Goal: Information Seeking & Learning: Check status

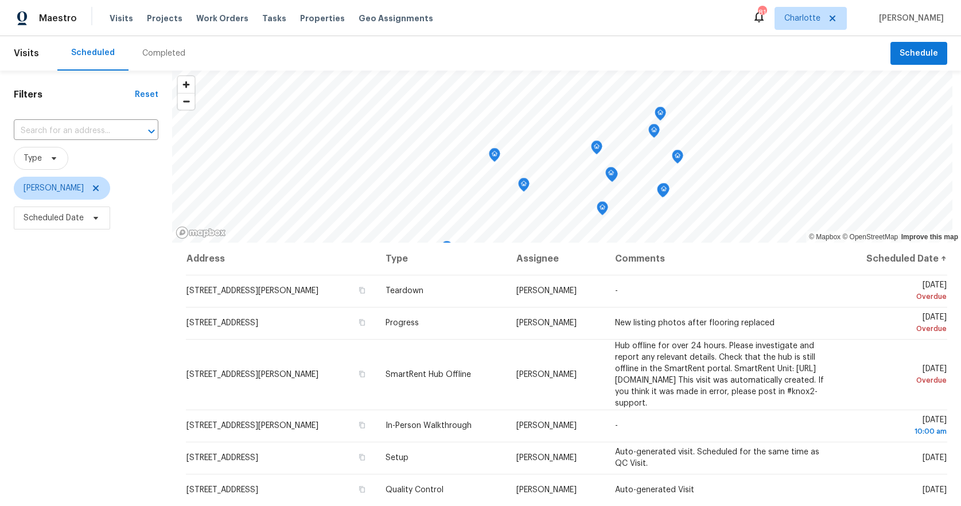
click at [71, 104] on div "Filters Reset ​ Type [PERSON_NAME] Scheduled Date" at bounding box center [86, 359] width 172 height 577
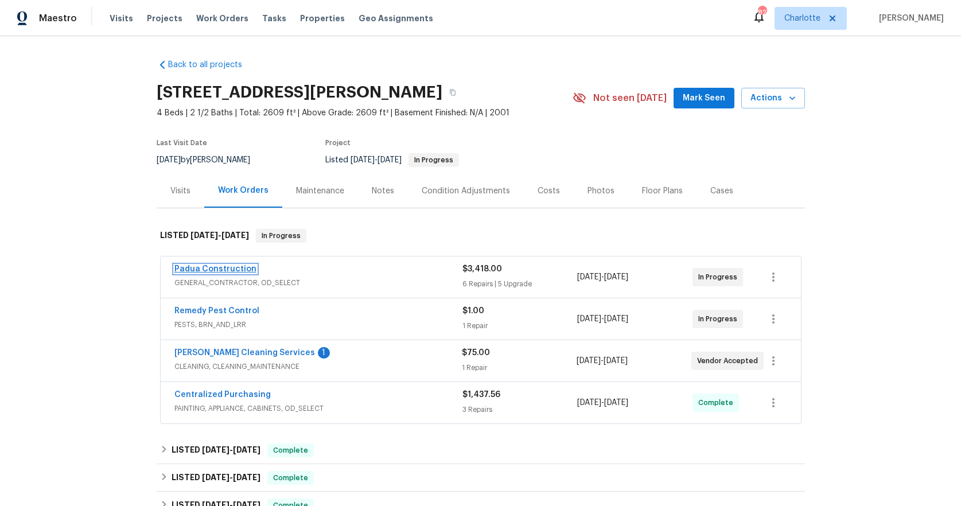
click at [228, 265] on link "Padua Construction" at bounding box center [215, 269] width 82 height 8
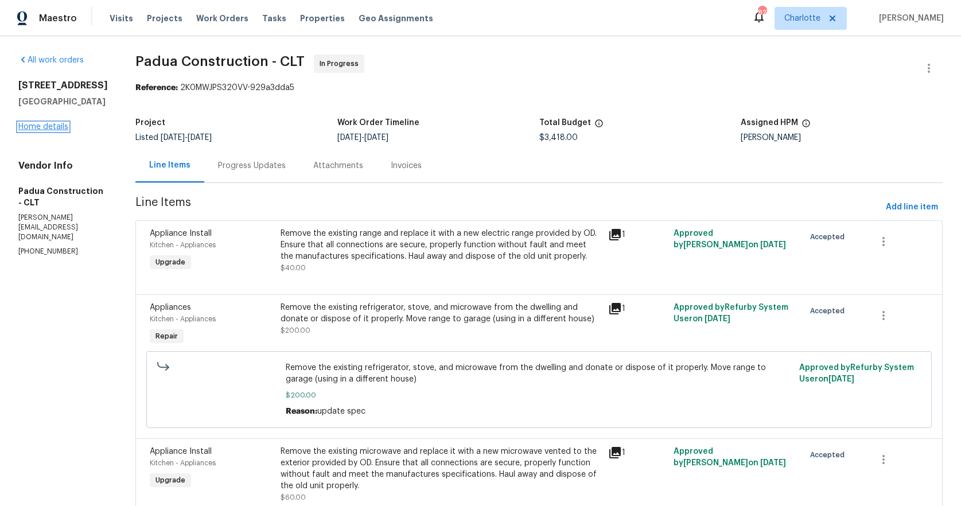
click at [45, 131] on link "Home details" at bounding box center [43, 127] width 50 height 8
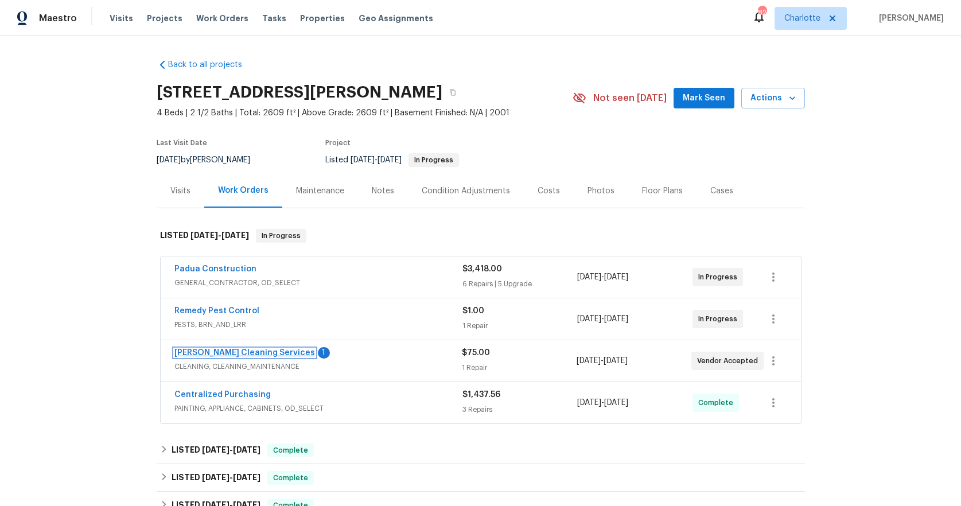
click at [254, 351] on link "[PERSON_NAME] Cleaning Services" at bounding box center [244, 353] width 141 height 8
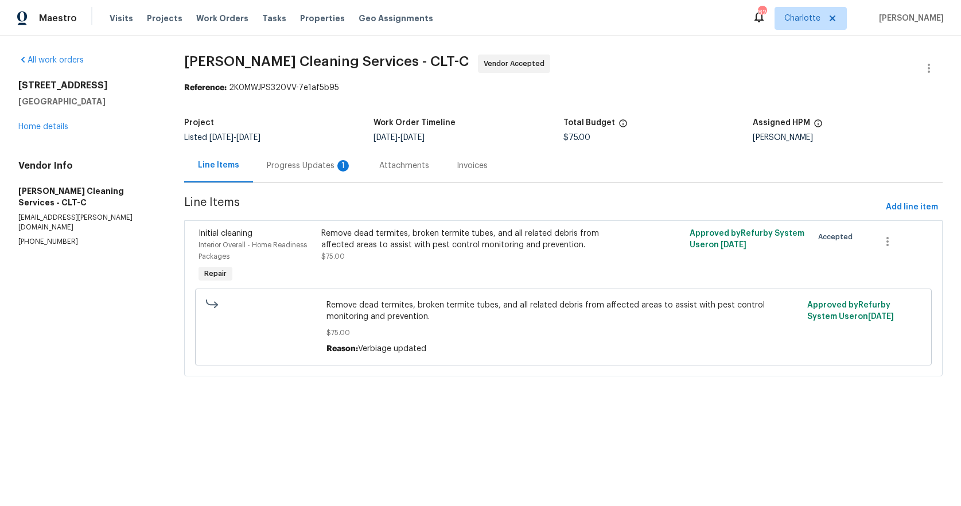
click at [297, 165] on div "Progress Updates 1" at bounding box center [309, 165] width 85 height 11
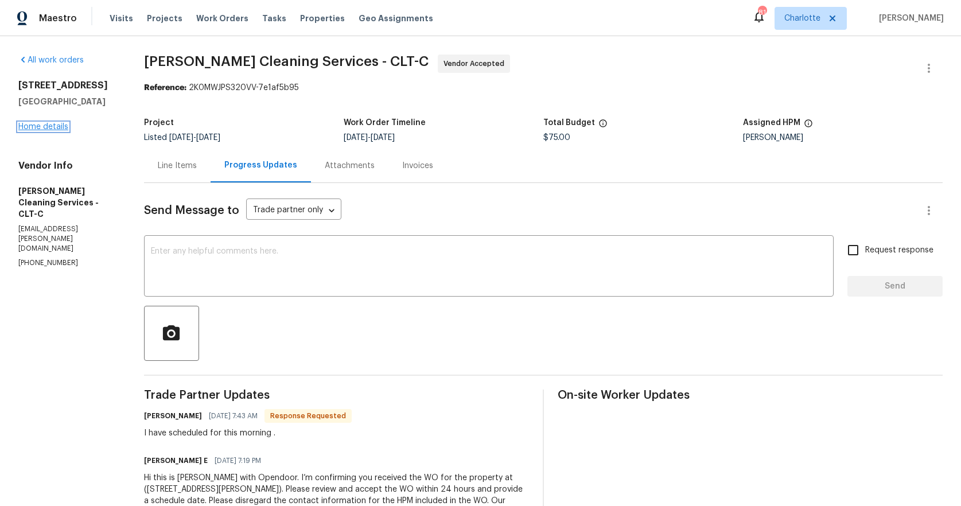
click at [61, 127] on link "Home details" at bounding box center [43, 127] width 50 height 8
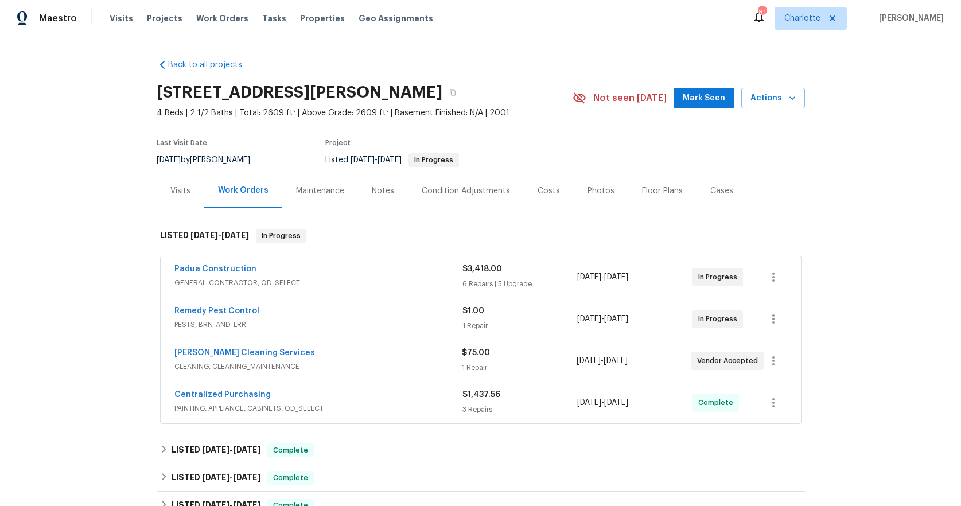
click at [189, 263] on span "Padua Construction" at bounding box center [215, 268] width 82 height 11
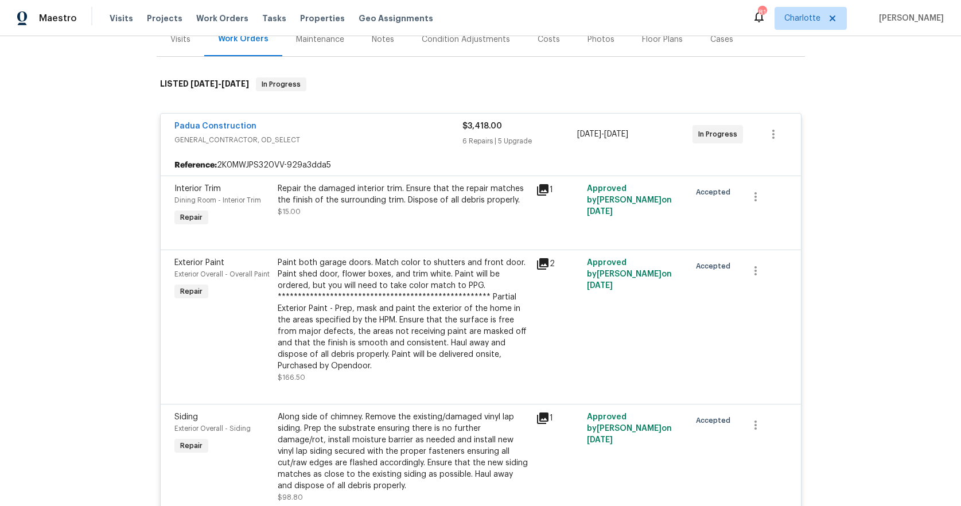
scroll to position [151, 0]
click at [198, 131] on span "Padua Construction" at bounding box center [215, 126] width 82 height 11
click at [198, 131] on div "Padua Construction GENERAL_CONTRACTOR, OD_SELECT" at bounding box center [318, 133] width 288 height 25
click at [201, 126] on link "Padua Construction" at bounding box center [215, 127] width 82 height 8
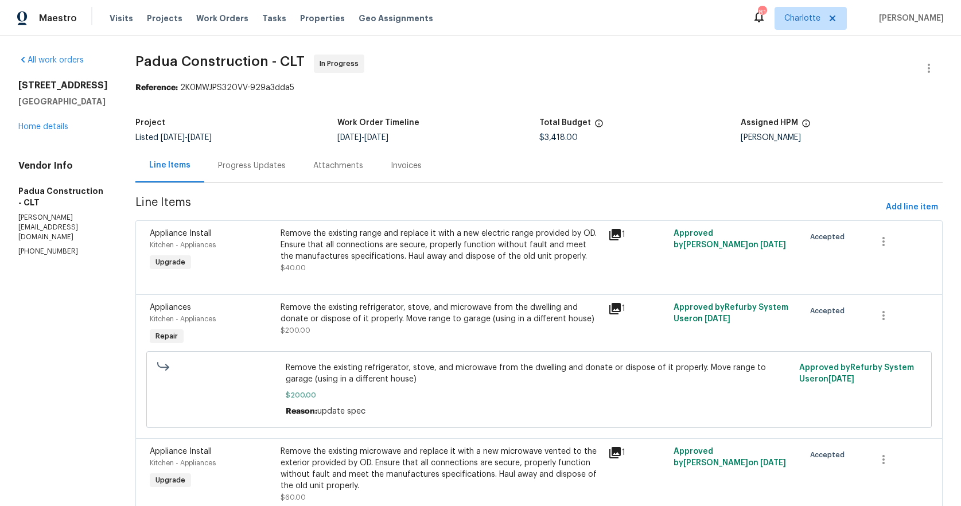
click at [245, 164] on div "Progress Updates" at bounding box center [252, 165] width 68 height 11
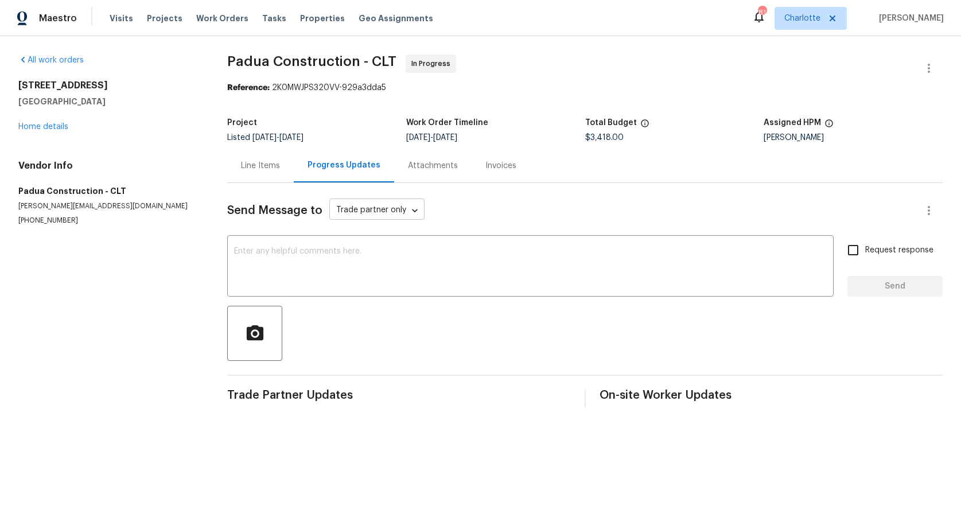
click at [368, 207] on body "Maestro Visits Projects Work Orders Tasks Properties Geo Assignments 81 [PERSON…" at bounding box center [480, 213] width 961 height 426
click at [371, 240] on ul "Trade partner only Trade partner and on site worker" at bounding box center [399, 220] width 143 height 47
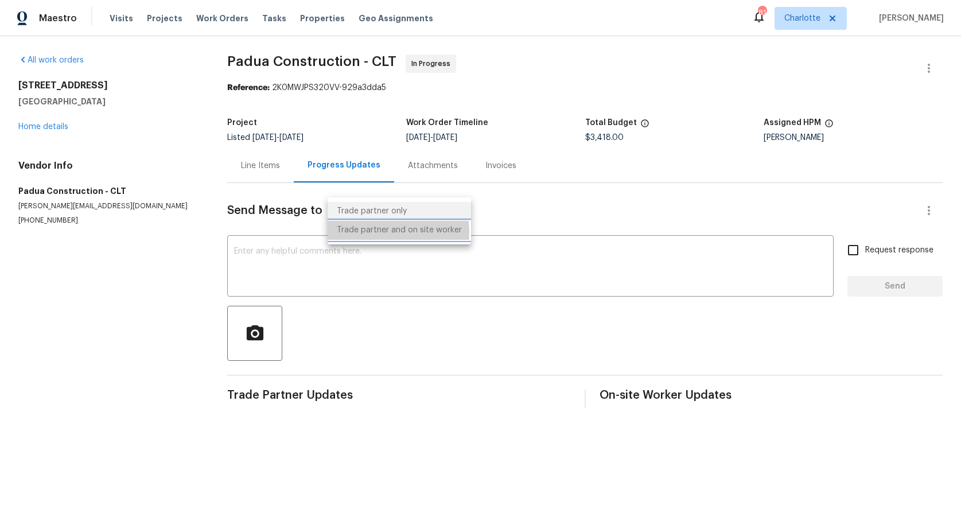
click at [372, 232] on li "Trade partner and on site worker" at bounding box center [399, 230] width 143 height 19
type input "Trade Partner and On-Site Worker"
